Goal: Task Accomplishment & Management: Complete application form

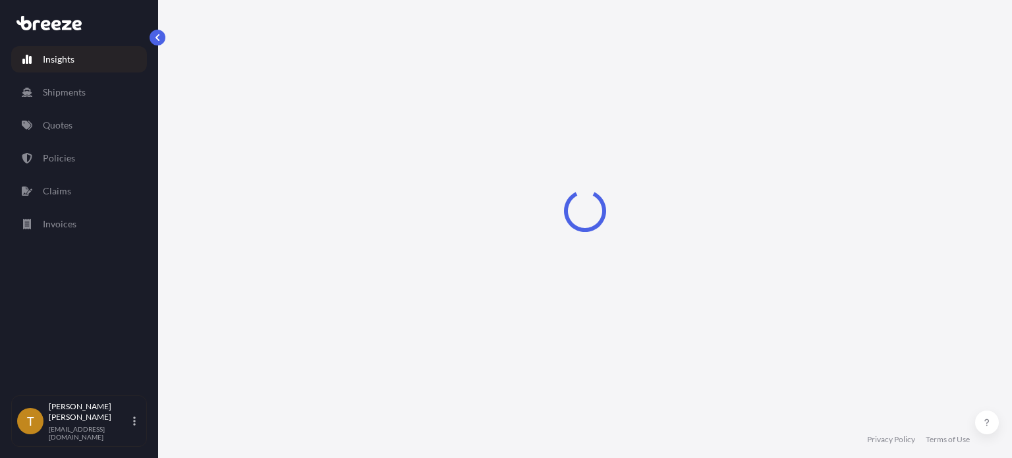
select select "2025"
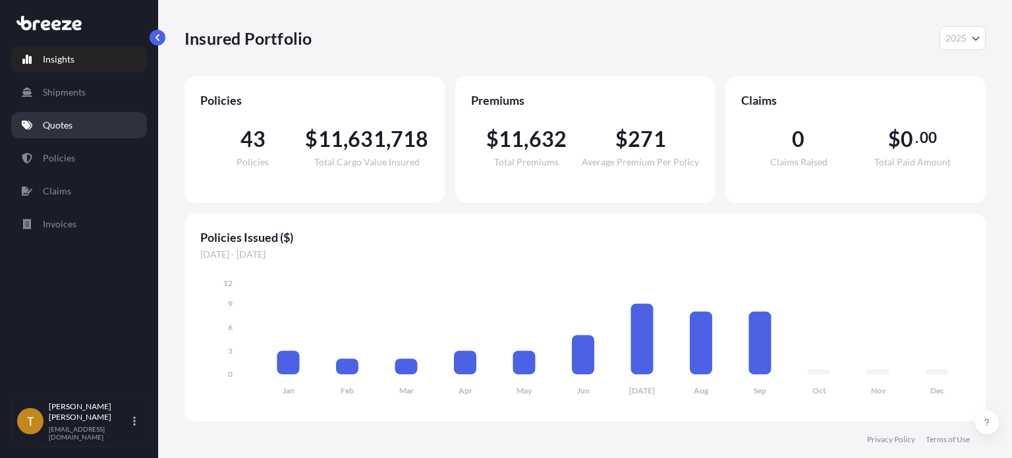
click at [63, 123] on p "Quotes" at bounding box center [58, 125] width 30 height 13
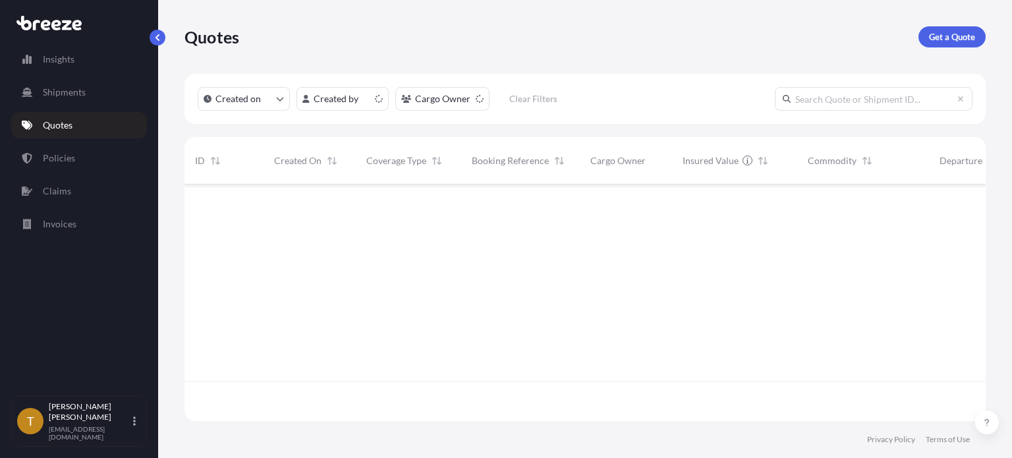
scroll to position [234, 791]
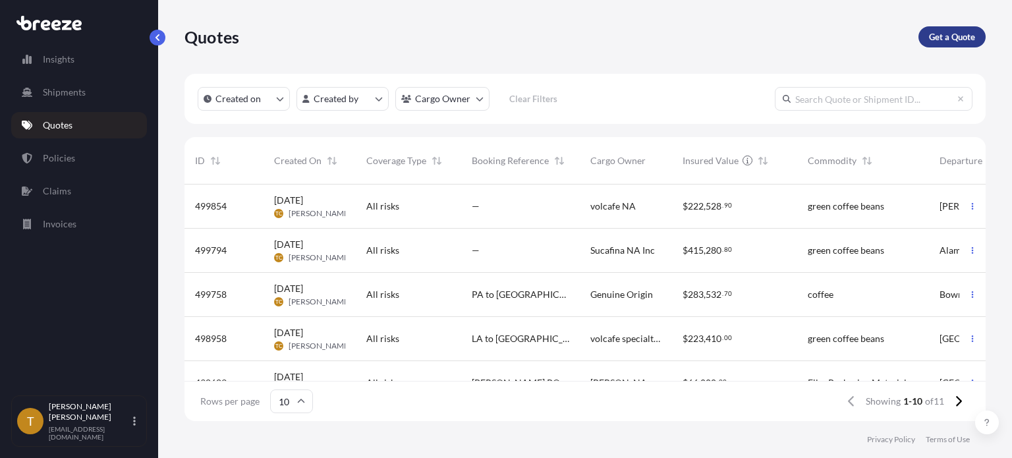
click at [957, 33] on p "Get a Quote" at bounding box center [952, 36] width 46 height 13
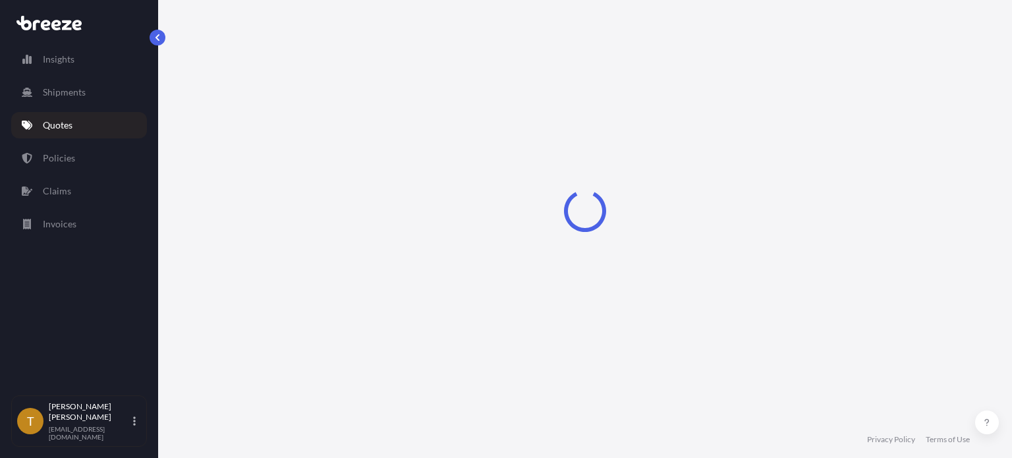
select select "Sea"
select select "1"
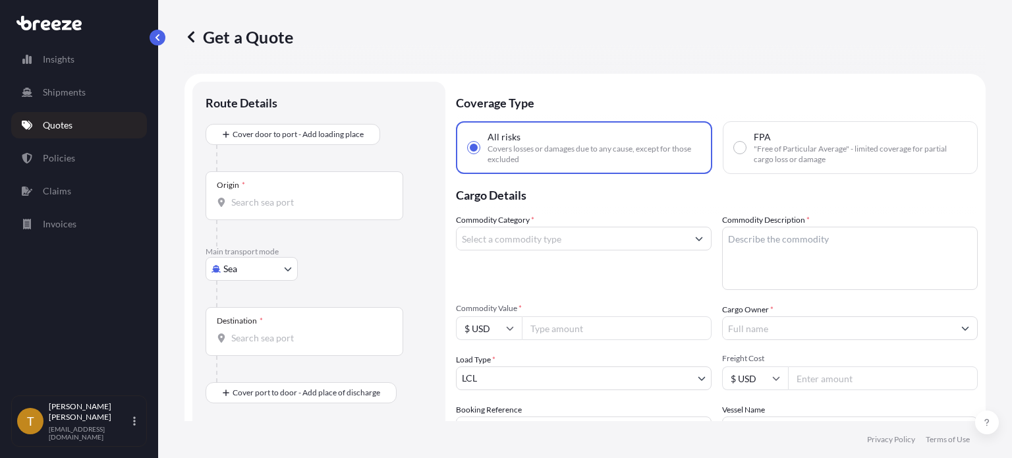
scroll to position [21, 0]
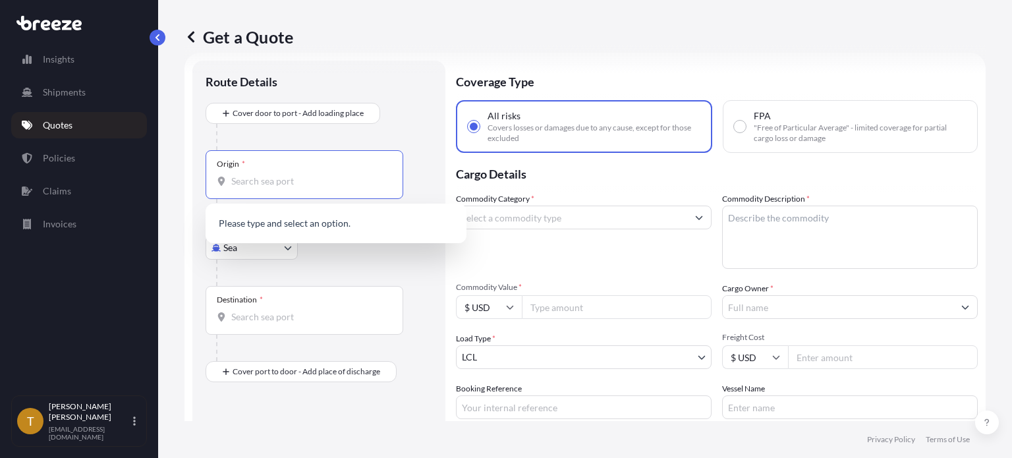
click at [307, 181] on input "Origin *" at bounding box center [308, 181] width 155 height 13
type input "94501"
click at [289, 247] on body "Insights Shipments Quotes Policies Claims Invoices T [PERSON_NAME] [EMAIL_ADDRE…" at bounding box center [506, 278] width 1012 height 557
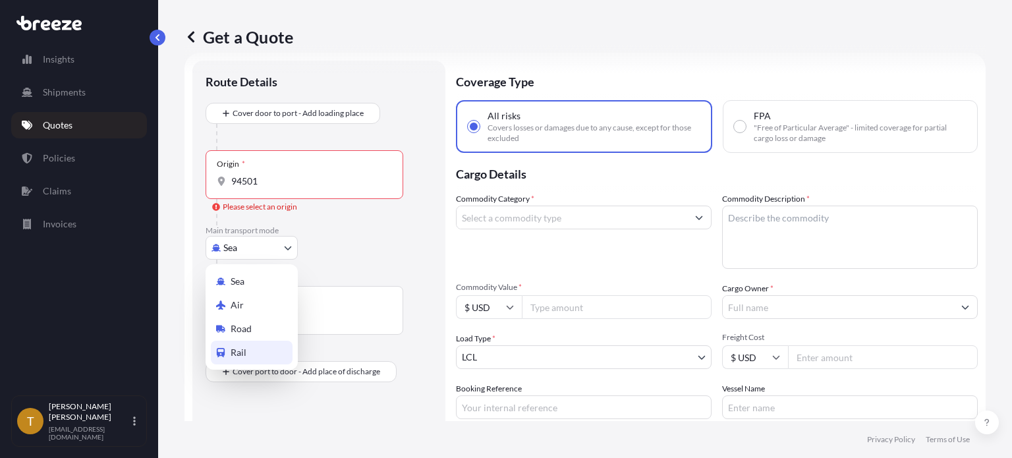
click at [236, 352] on span "Rail" at bounding box center [239, 352] width 16 height 13
select select "Rail"
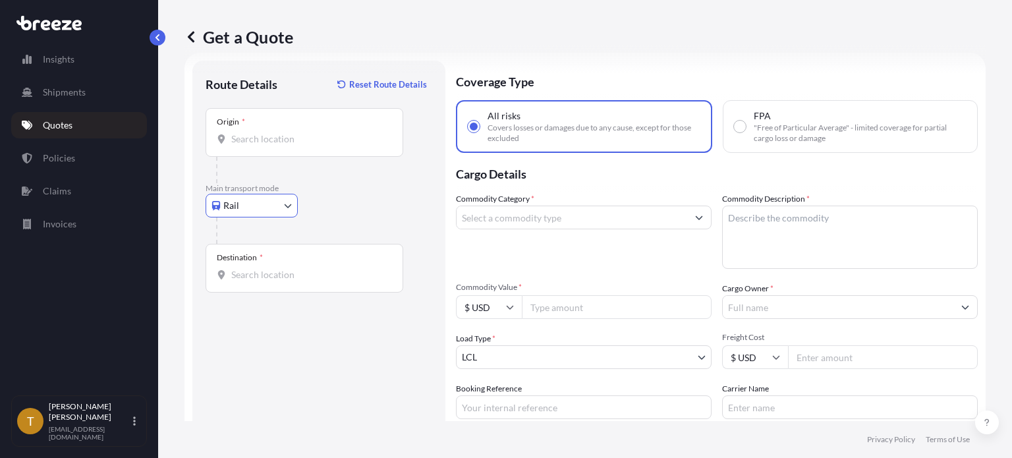
click at [287, 136] on input "Origin *" at bounding box center [308, 138] width 155 height 13
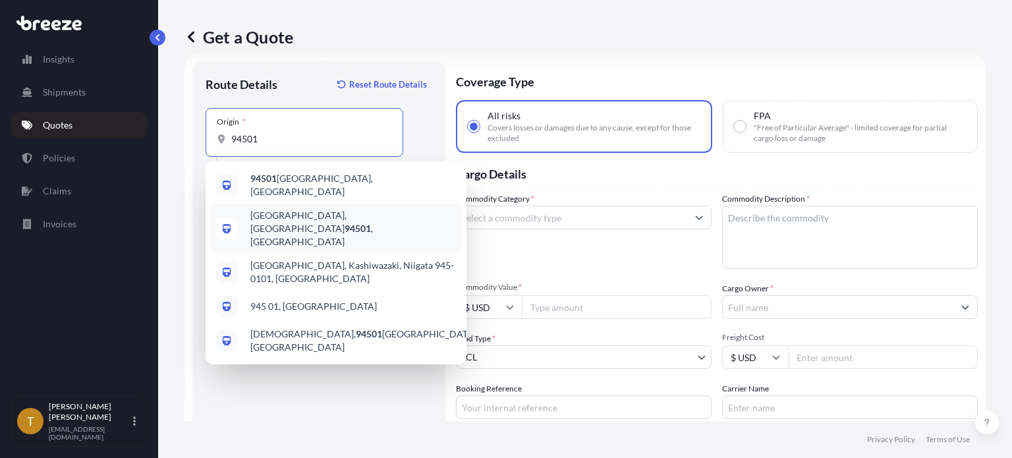
click at [302, 220] on span "[GEOGRAPHIC_DATA]" at bounding box center [353, 229] width 206 height 40
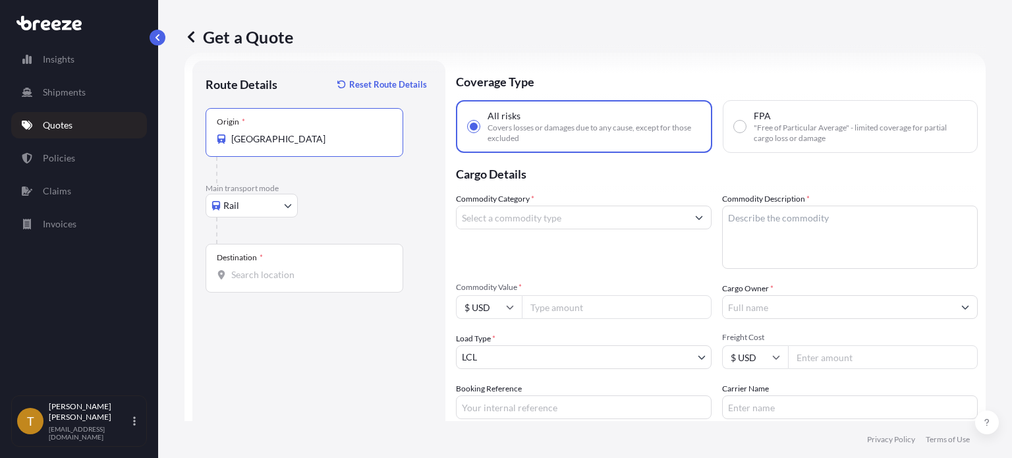
type input "[GEOGRAPHIC_DATA]"
click at [311, 262] on div "Destination *" at bounding box center [305, 268] width 198 height 49
click at [311, 268] on input "Destination *" at bounding box center [308, 274] width 155 height 13
type input "Carteret, NJ 07008, [GEOGRAPHIC_DATA]"
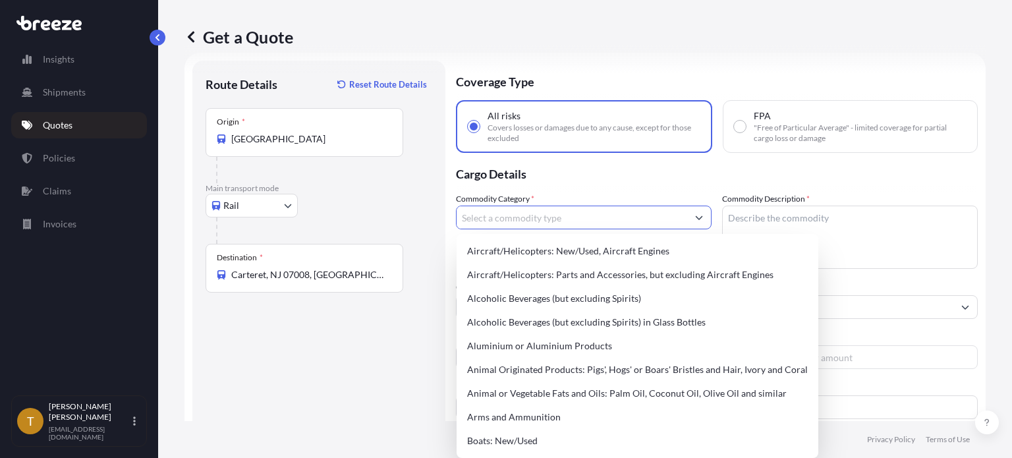
click at [549, 224] on input "Commodity Category *" at bounding box center [572, 218] width 231 height 24
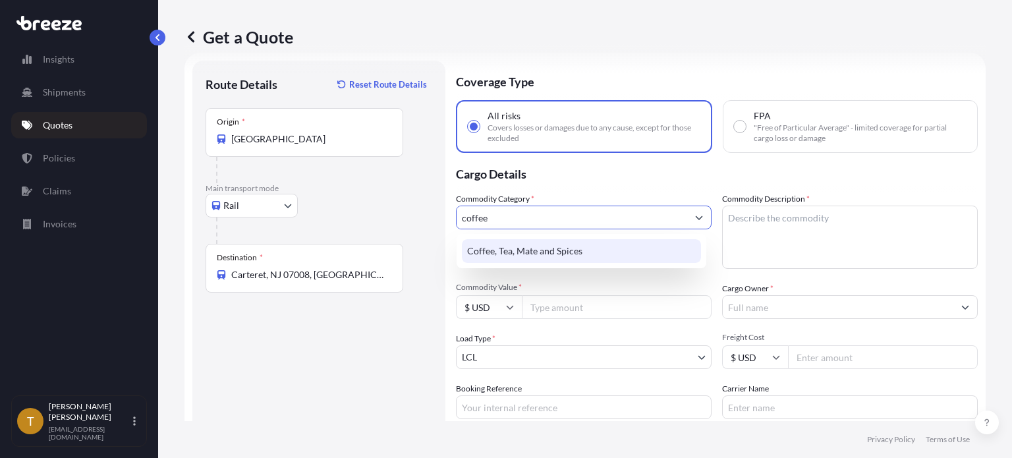
click at [558, 248] on div "Coffee, Tea, Mate and Spices" at bounding box center [581, 251] width 239 height 24
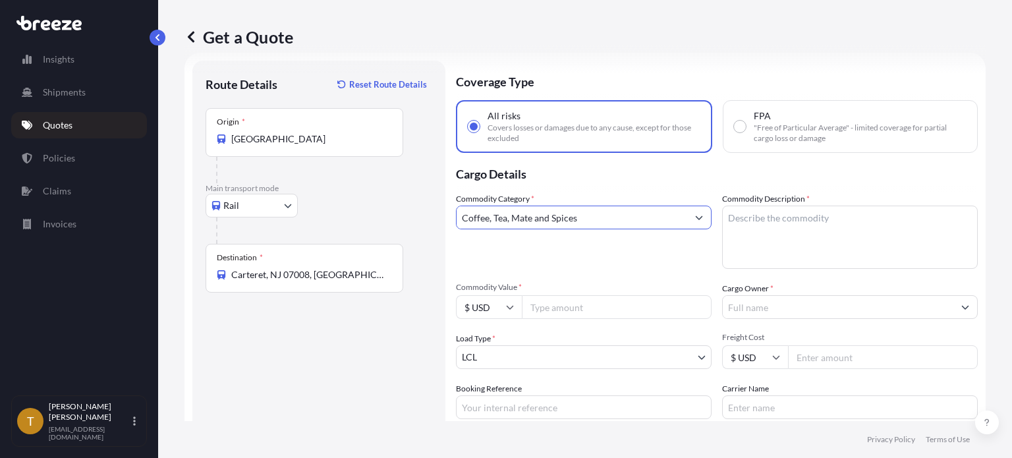
type input "Coffee, Tea, Mate and Spices"
click at [558, 248] on div "Commodity Category * Coffee, Tea, Mate and Spices" at bounding box center [584, 230] width 256 height 76
click at [768, 231] on textarea "Commodity Description *" at bounding box center [850, 237] width 256 height 63
type textarea "green coffee beans"
type input "173250.00"
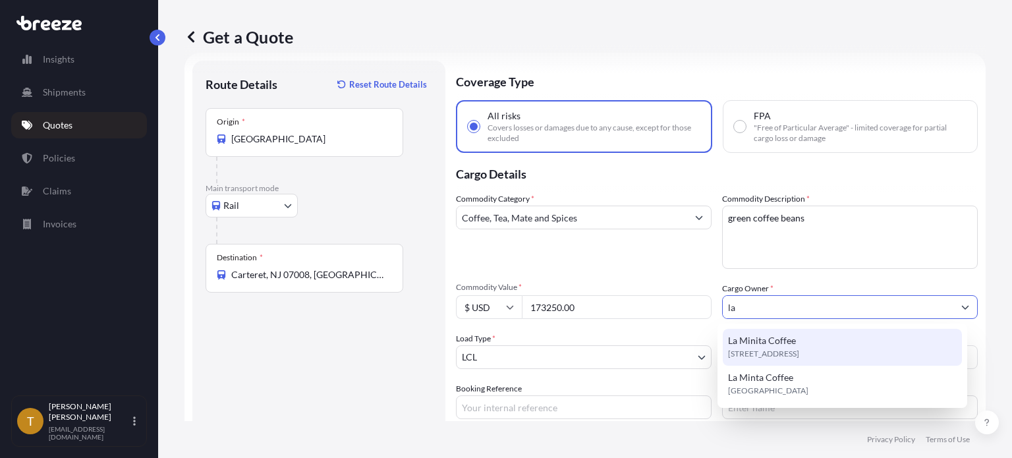
click at [789, 352] on span "[STREET_ADDRESS]" at bounding box center [763, 353] width 71 height 13
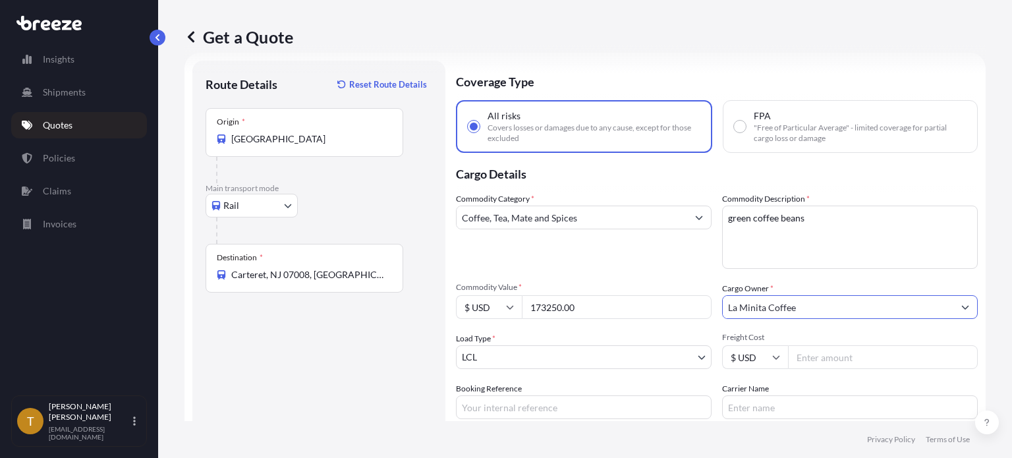
type input "La Minita Coffee"
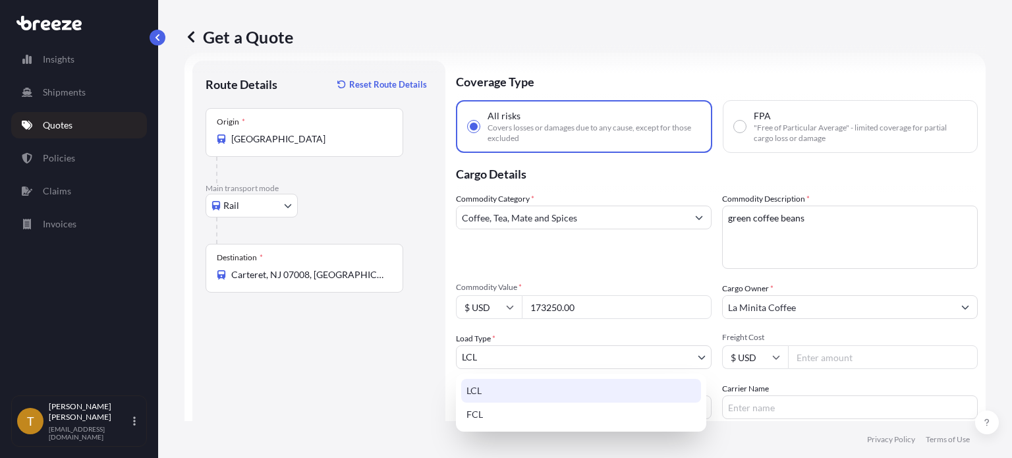
click at [551, 357] on body "15 options available. 9 options available. 0 options available. 2 options avail…" at bounding box center [506, 278] width 1012 height 557
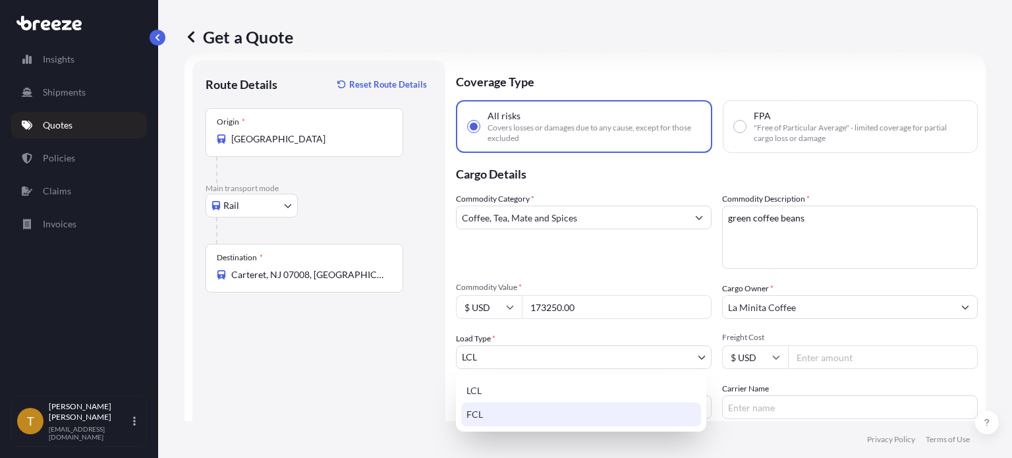
click at [523, 408] on div "FCL" at bounding box center [581, 415] width 240 height 24
select select "2"
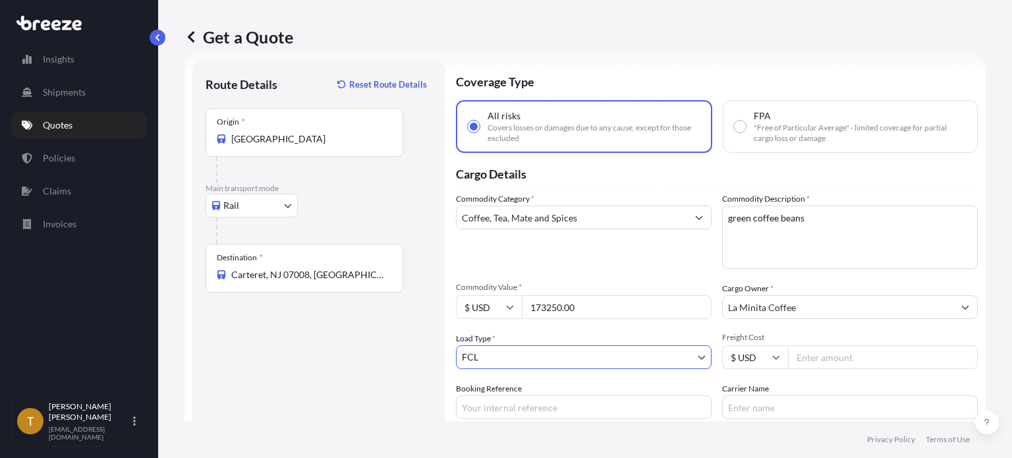
click at [835, 352] on input "Freight Cost" at bounding box center [883, 357] width 190 height 24
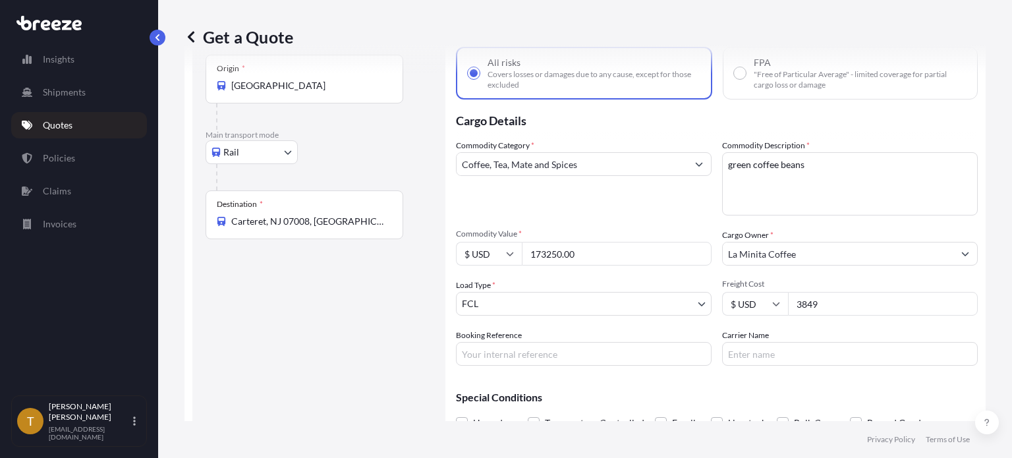
scroll to position [140, 0]
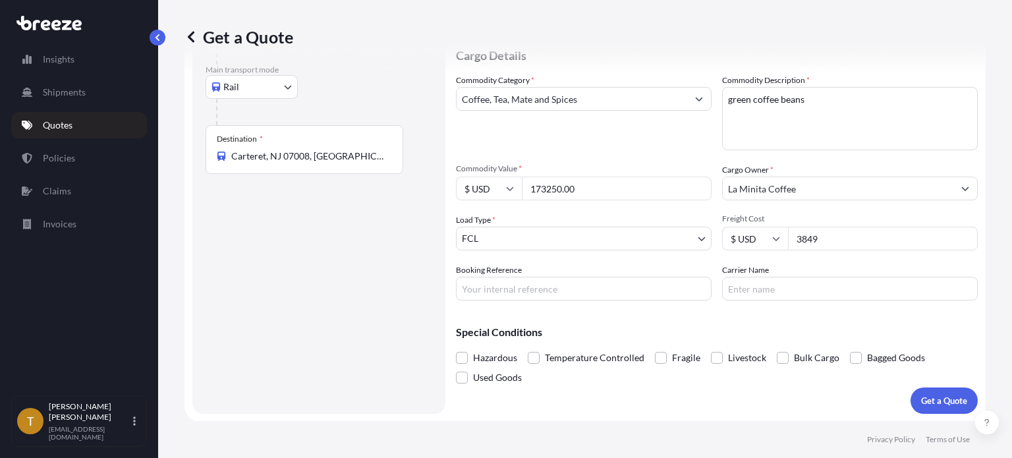
type input "3849"
click at [504, 284] on input "Booking Reference" at bounding box center [584, 289] width 256 height 24
type input "CA to [GEOGRAPHIC_DATA] 1"
click at [855, 356] on span at bounding box center [856, 358] width 12 height 12
click at [850, 348] on input "Bagged Goods" at bounding box center [850, 348] width 0 height 0
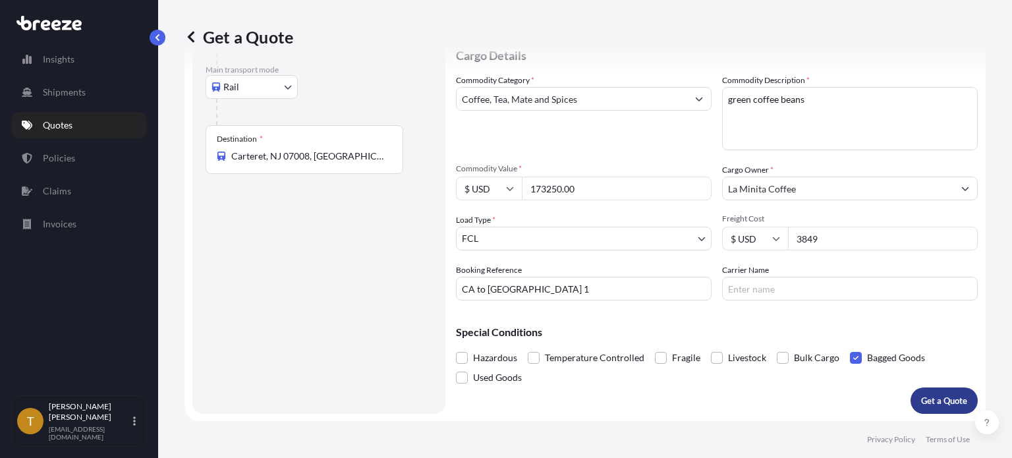
click at [949, 398] on p "Get a Quote" at bounding box center [944, 400] width 46 height 13
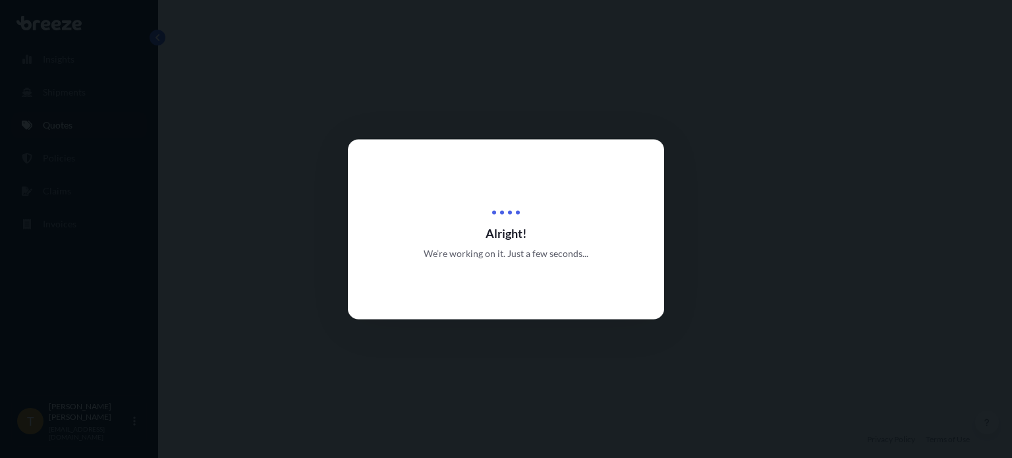
select select "Rail"
select select "2"
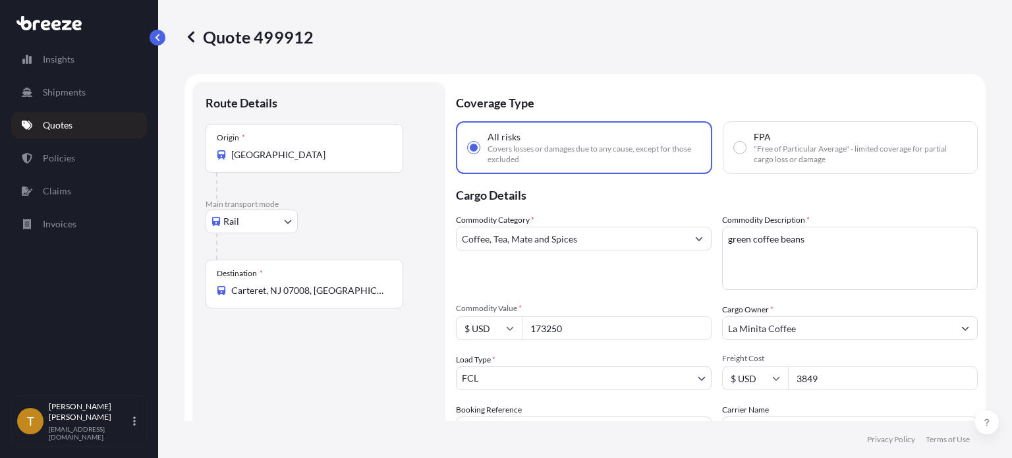
click at [59, 125] on p "Quotes" at bounding box center [58, 125] width 30 height 13
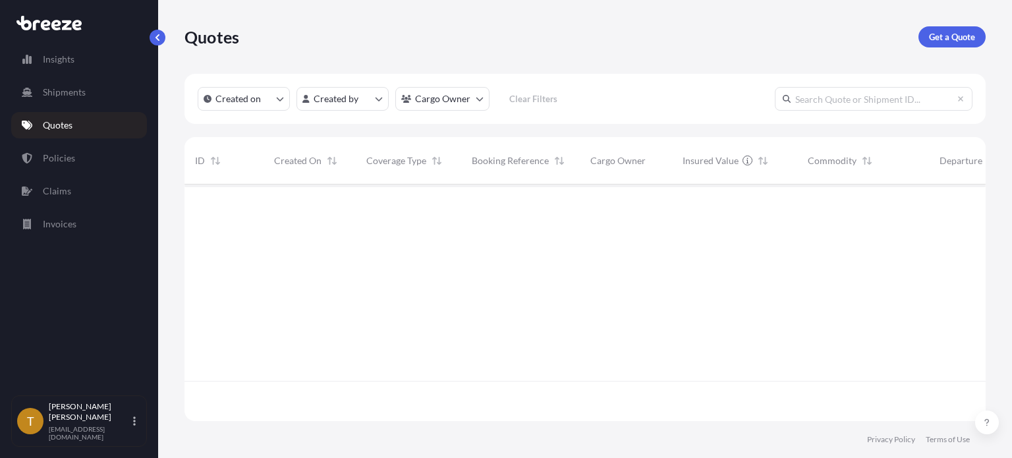
scroll to position [234, 791]
click at [943, 38] on p "Get a Quote" at bounding box center [952, 36] width 46 height 13
select select "Sea"
select select "1"
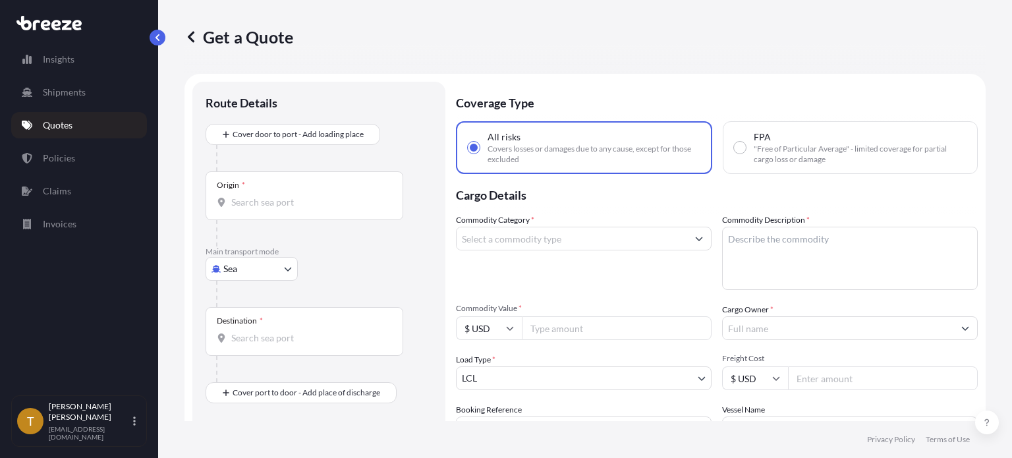
scroll to position [21, 0]
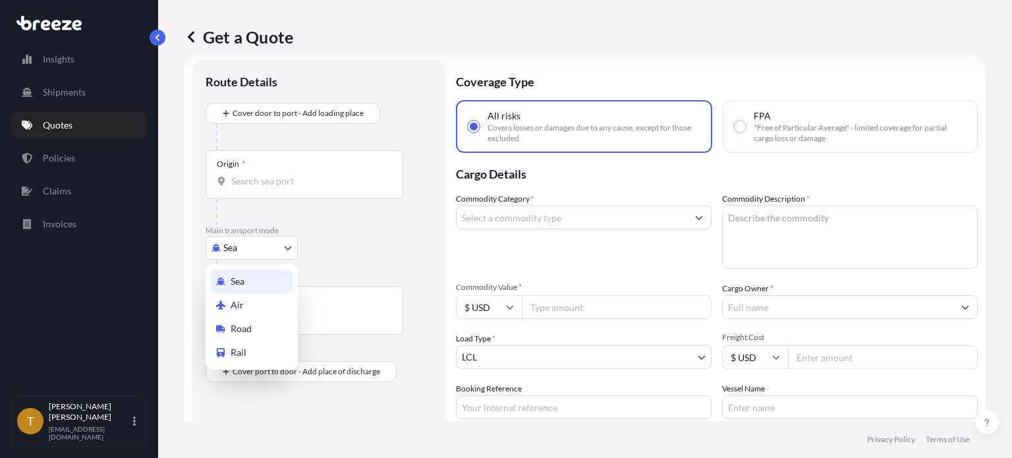
click at [287, 245] on body "Insights Shipments Quotes Policies Claims Invoices T [PERSON_NAME] [EMAIL_ADDRE…" at bounding box center [506, 278] width 1012 height 557
click at [242, 351] on span "Rail" at bounding box center [239, 352] width 16 height 13
select select "Rail"
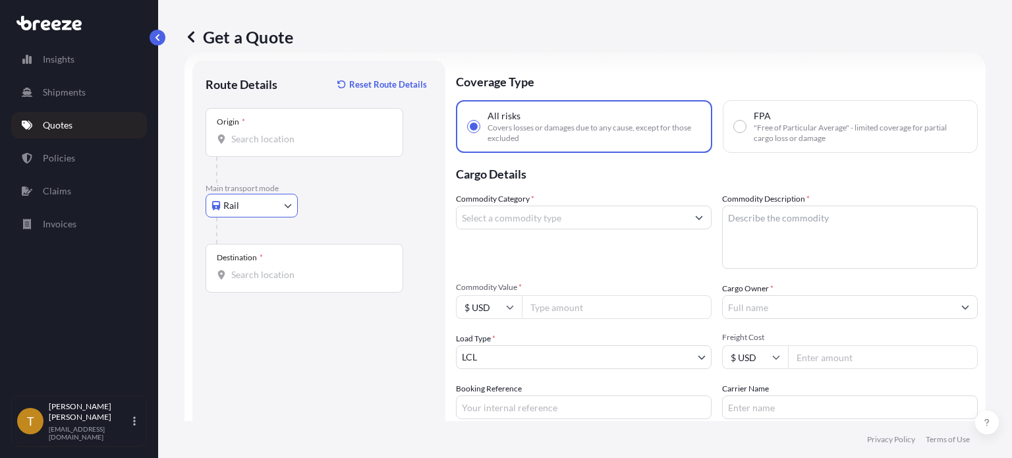
click at [277, 135] on input "Origin *" at bounding box center [308, 138] width 155 height 13
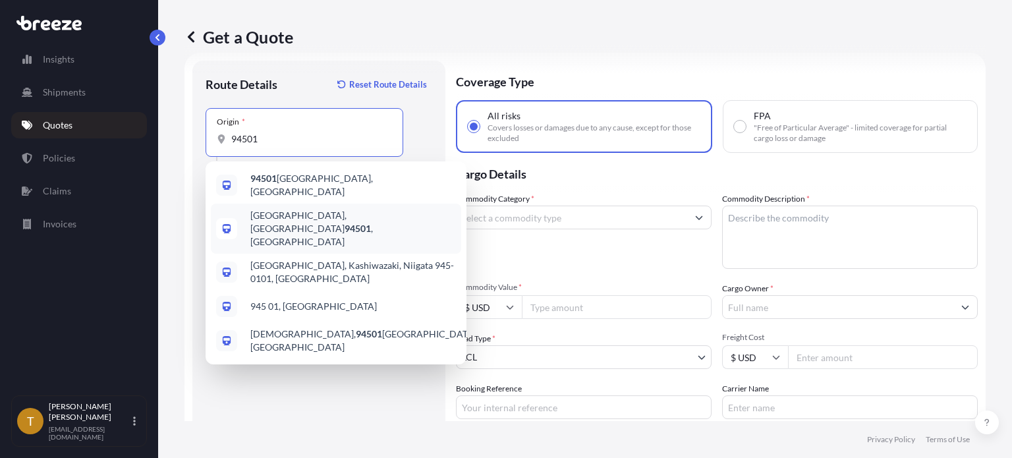
click at [288, 217] on span "[GEOGRAPHIC_DATA]" at bounding box center [353, 229] width 206 height 40
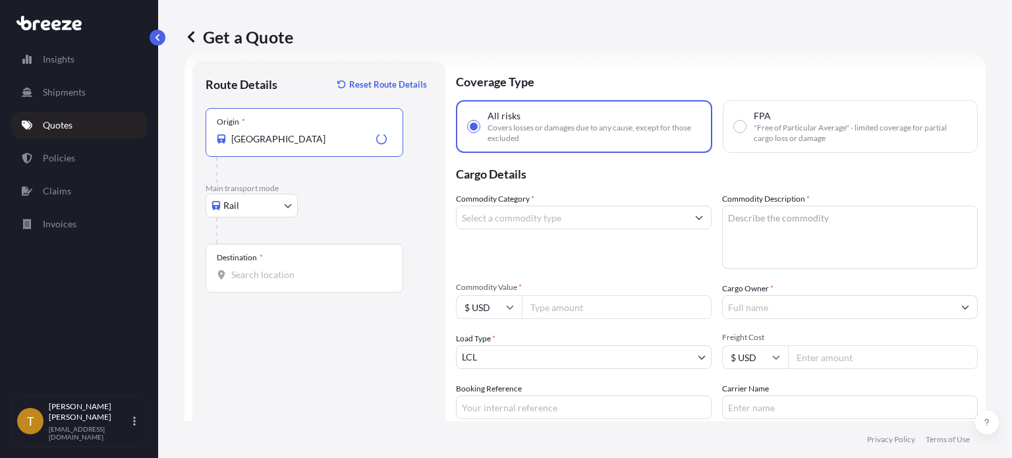
type input "[GEOGRAPHIC_DATA]"
click at [298, 279] on input "Destination *" at bounding box center [308, 274] width 155 height 13
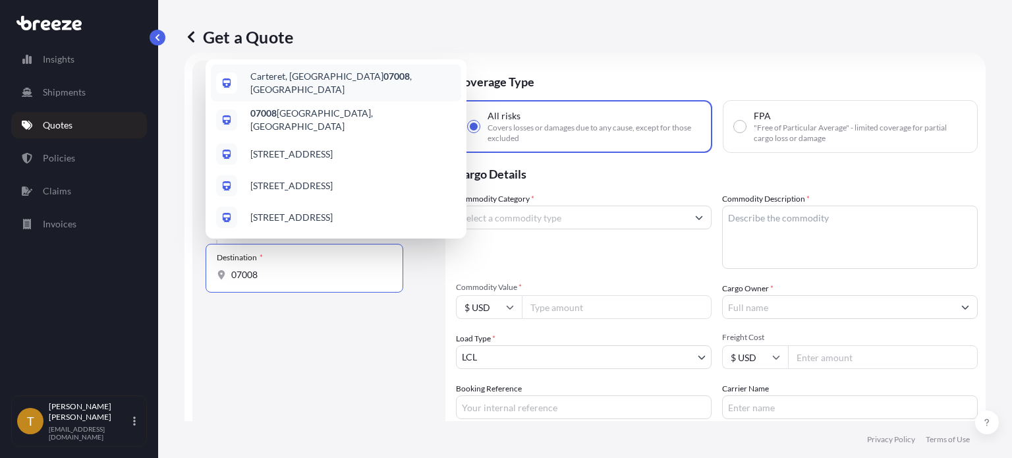
click at [295, 82] on span "Carteret, NJ 07008 , [GEOGRAPHIC_DATA]" at bounding box center [353, 83] width 206 height 26
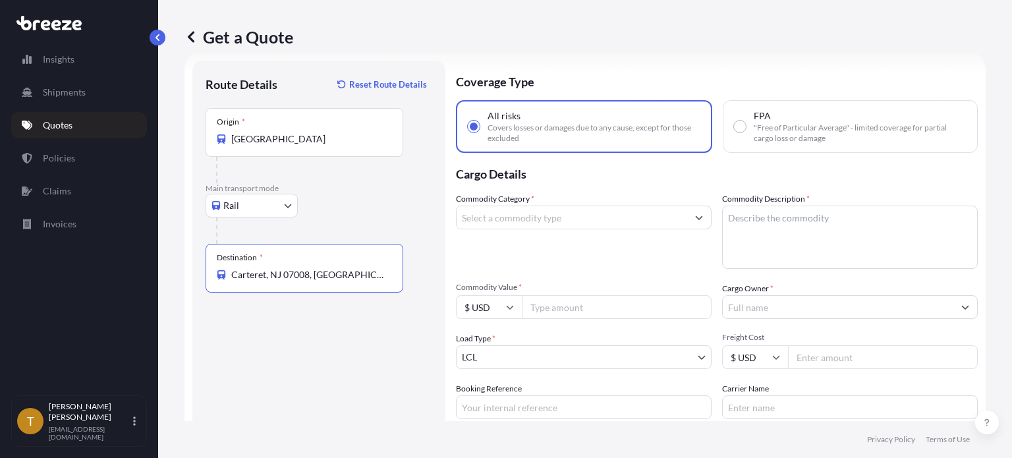
type input "Carteret, NJ 07008, [GEOGRAPHIC_DATA]"
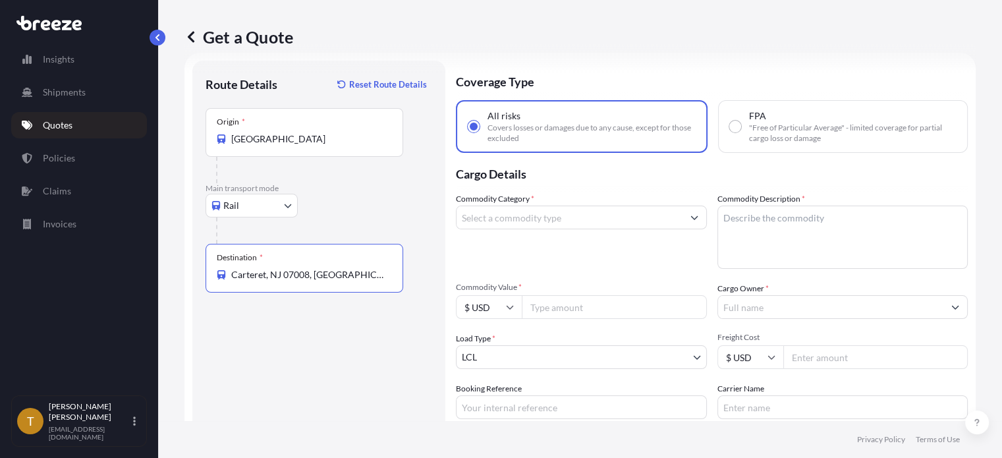
click at [507, 222] on input "Commodity Category *" at bounding box center [570, 218] width 226 height 24
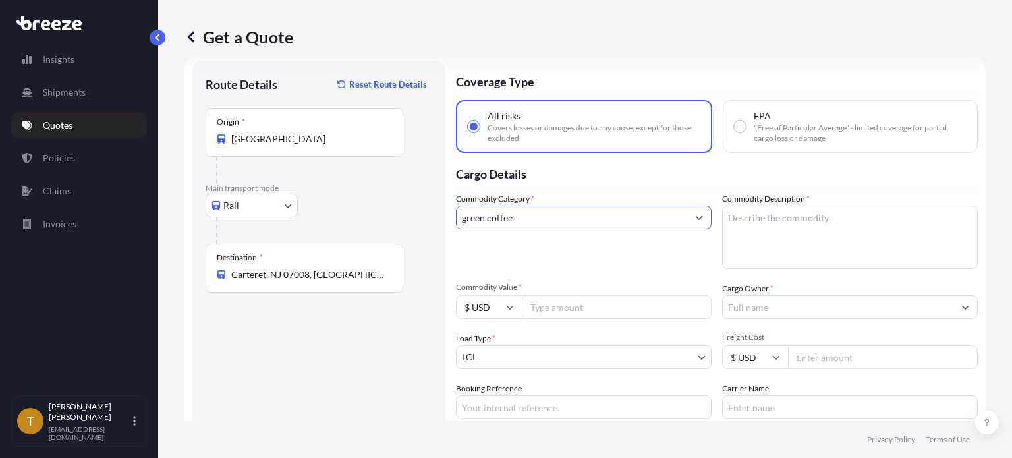
click at [506, 215] on input "green coffee" at bounding box center [572, 218] width 231 height 24
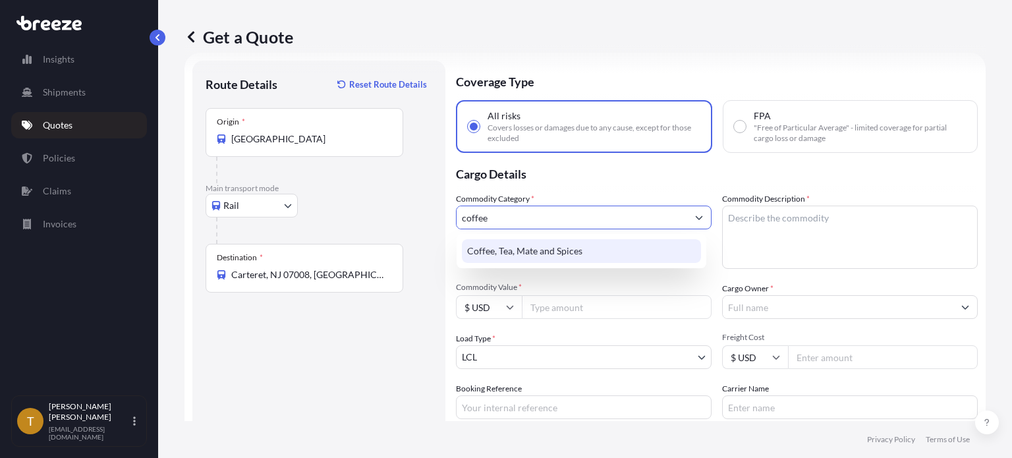
click at [538, 254] on div "Coffee, Tea, Mate and Spices" at bounding box center [581, 251] width 239 height 24
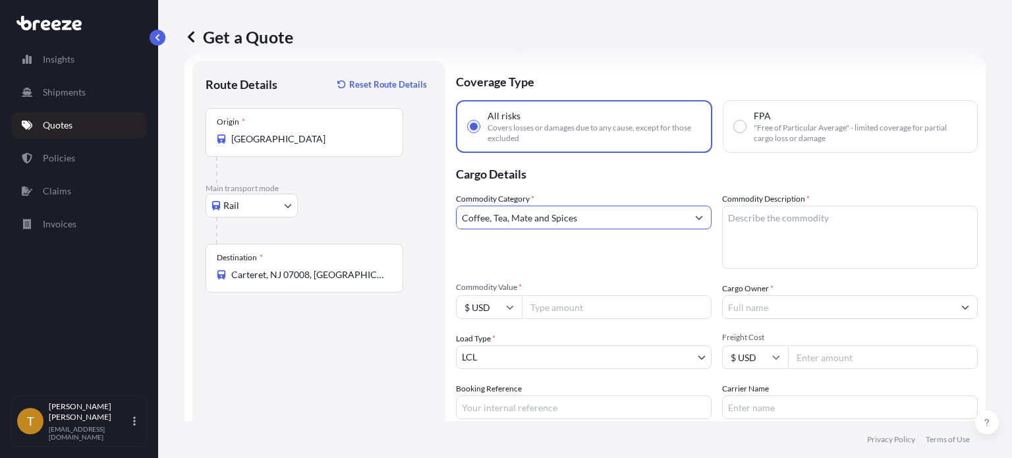
type input "Coffee, Tea, Mate and Spices"
click at [793, 219] on textarea "Commodity Description *" at bounding box center [850, 237] width 256 height 63
type textarea "green coffee beans"
click at [565, 313] on input "Commodity Value *" at bounding box center [617, 307] width 190 height 24
type input "180000.00"
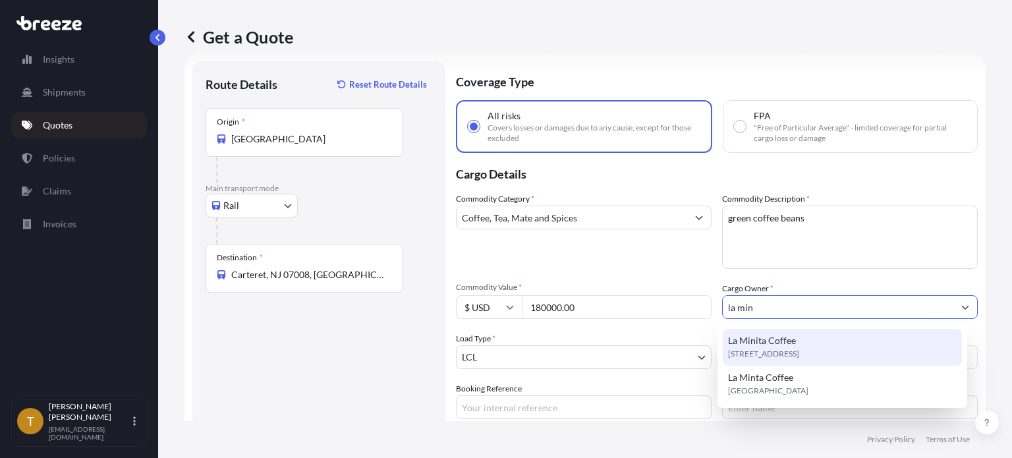
click at [745, 345] on span "La Minita Coffee" at bounding box center [762, 340] width 68 height 13
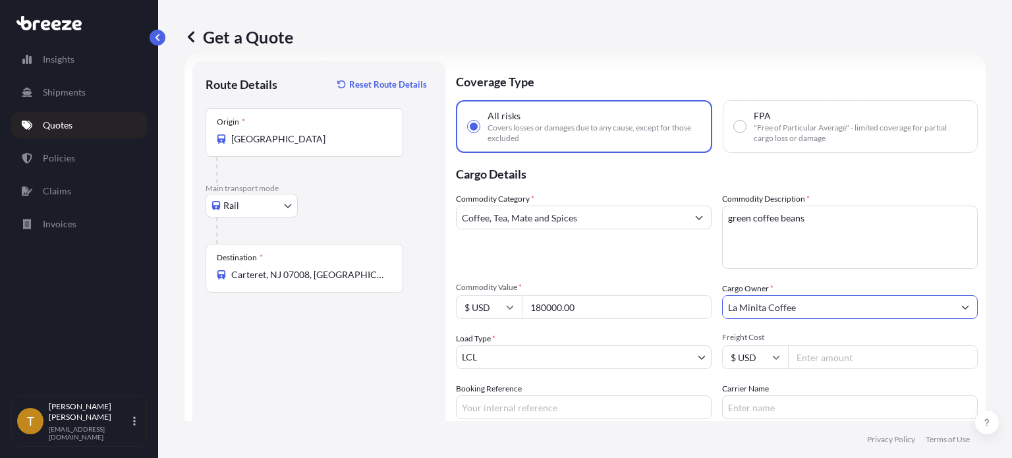
type input "La Minita Coffee"
click at [554, 359] on body "15 options available. 9 options available. 0 options available. 2 options avail…" at bounding box center [506, 278] width 1012 height 557
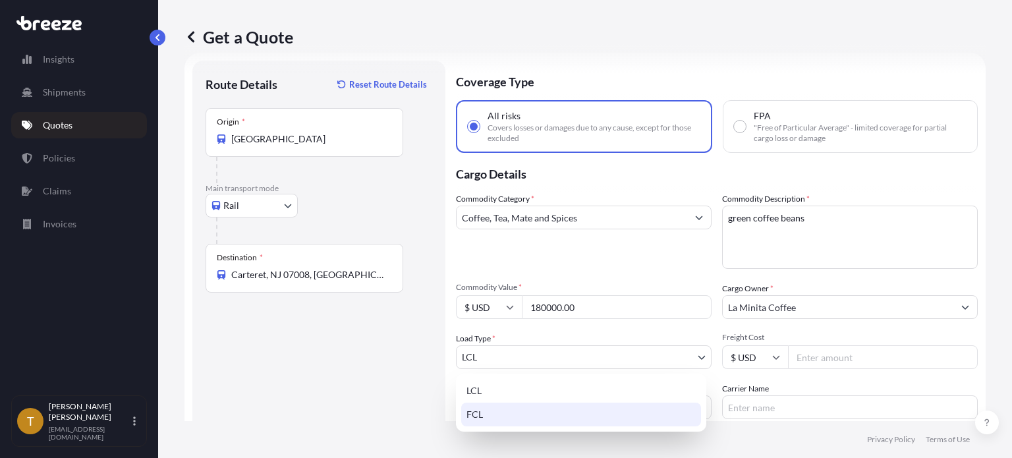
click at [530, 410] on div "FCL" at bounding box center [581, 415] width 240 height 24
select select "2"
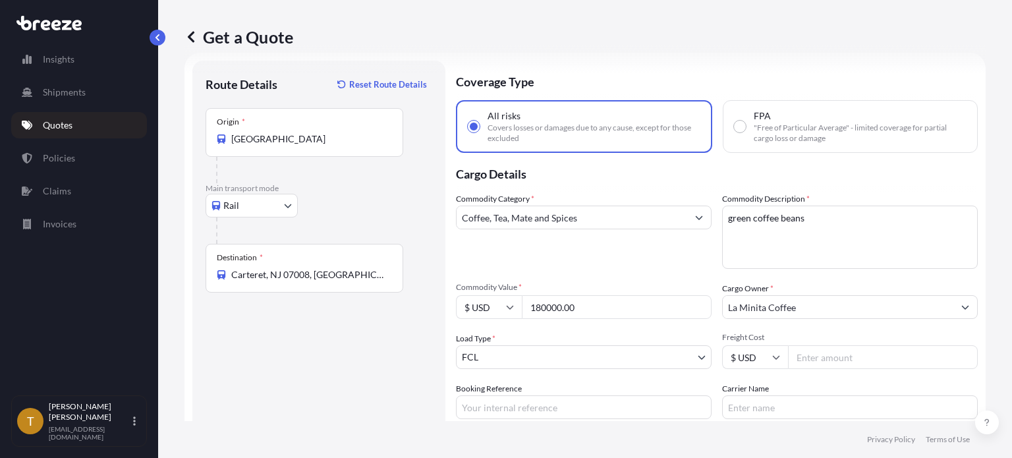
click at [813, 356] on input "Freight Cost" at bounding box center [883, 357] width 190 height 24
type input "3850"
click at [565, 403] on input "Booking Reference" at bounding box center [584, 407] width 256 height 24
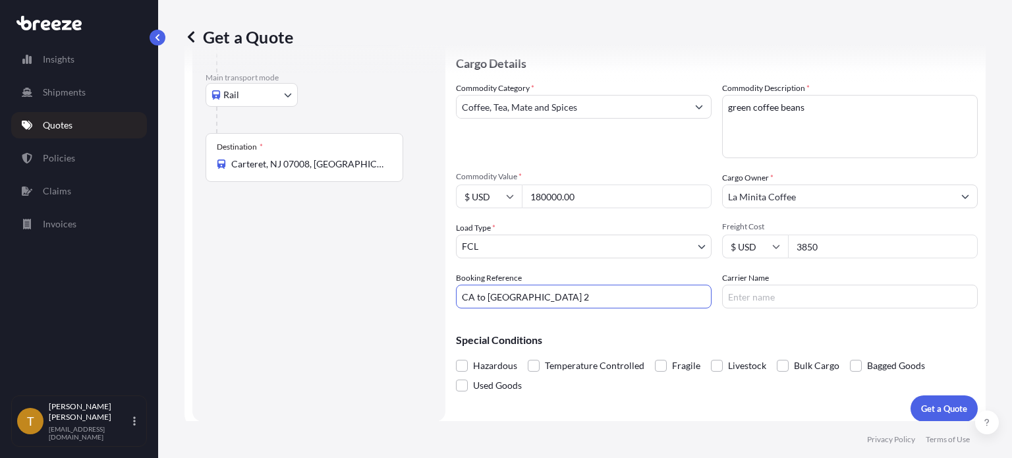
scroll to position [140, 0]
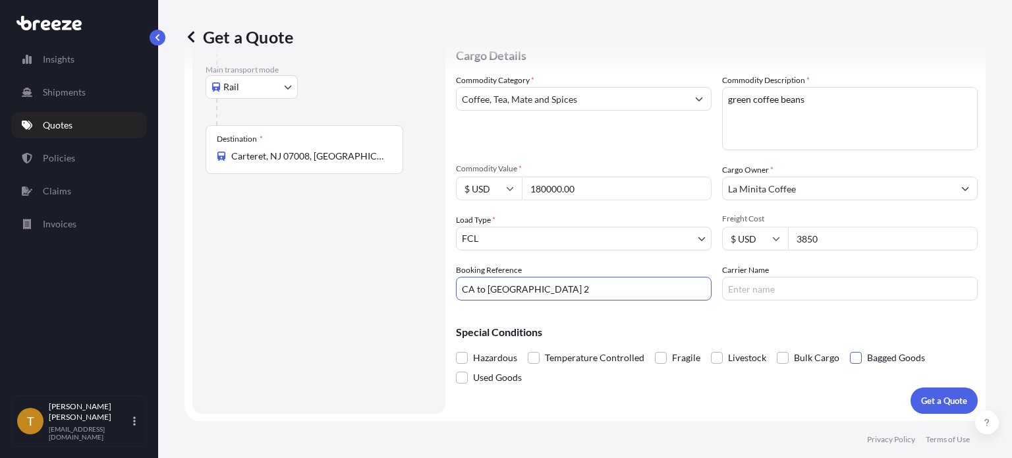
type input "CA to [GEOGRAPHIC_DATA] 2"
click at [853, 360] on span at bounding box center [856, 358] width 12 height 12
click at [850, 348] on input "Bagged Goods" at bounding box center [850, 348] width 0 height 0
click at [924, 397] on p "Get a Quote" at bounding box center [944, 400] width 46 height 13
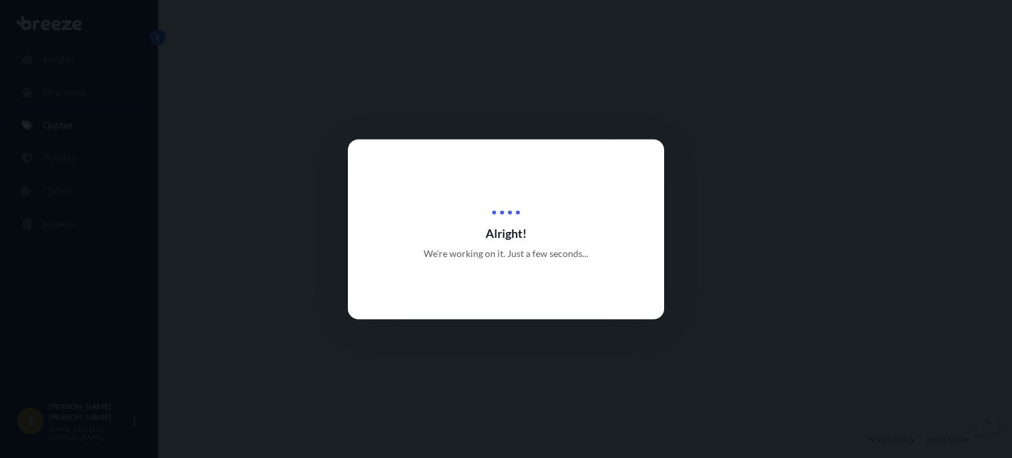
select select "Rail"
select select "2"
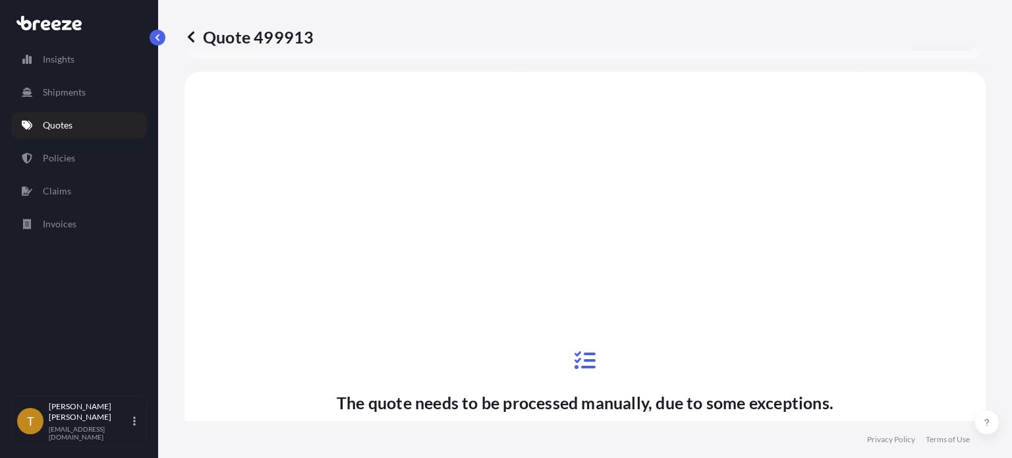
scroll to position [508, 0]
